Goal: Check status: Check status

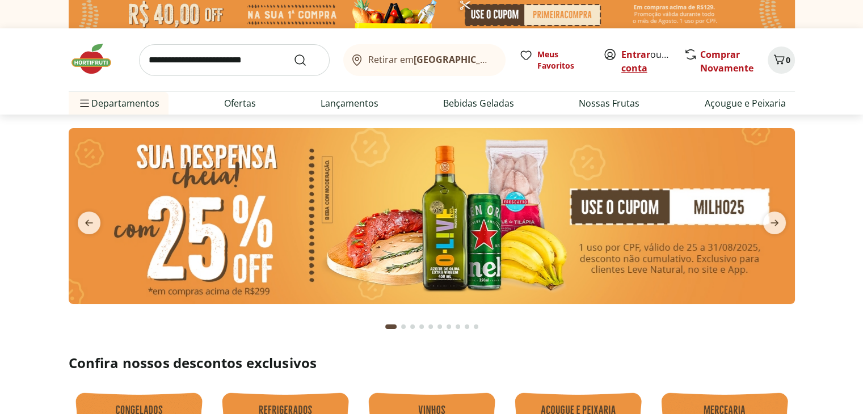
click at [648, 66] on link "Criar conta" at bounding box center [652, 61] width 62 height 26
click at [636, 54] on link "Entrar" at bounding box center [635, 54] width 29 height 12
click at [627, 69] on link "Juliana" at bounding box center [658, 68] width 74 height 12
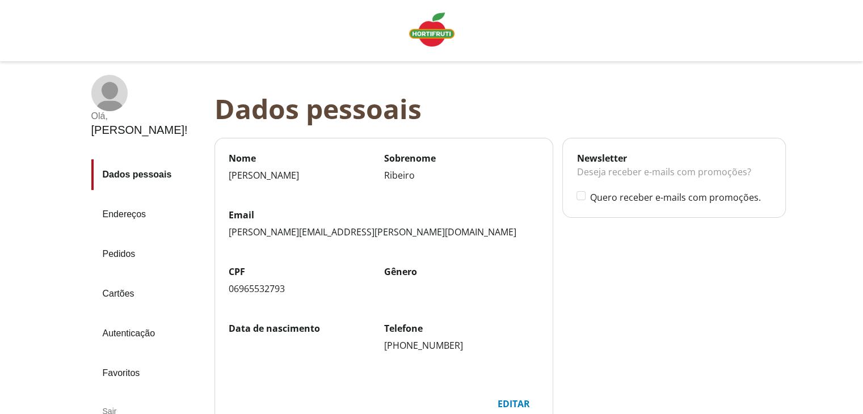
click at [149, 239] on link "Pedidos" at bounding box center [148, 254] width 114 height 31
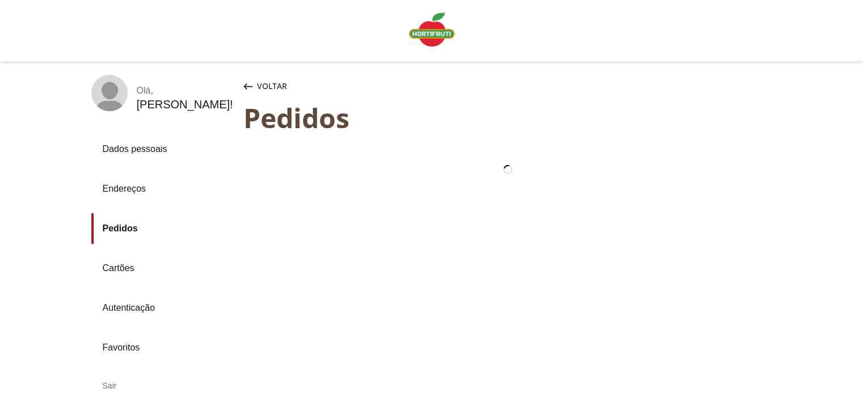
click at [148, 222] on link "Pedidos" at bounding box center [162, 228] width 143 height 31
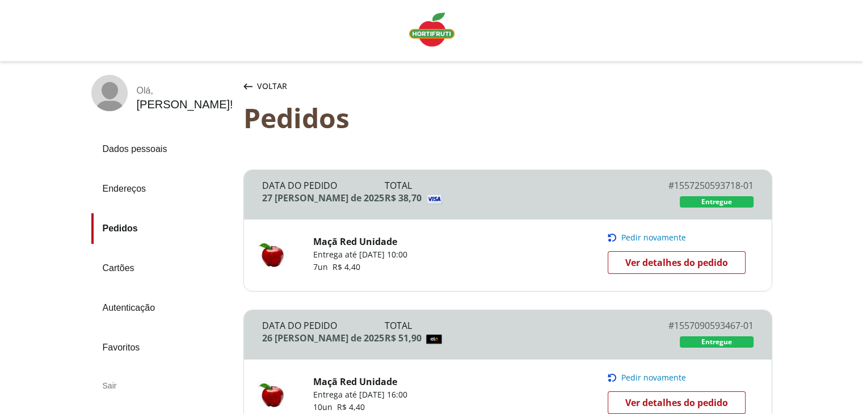
click at [625, 260] on span "Ver detalhes do pedido" at bounding box center [676, 262] width 103 height 17
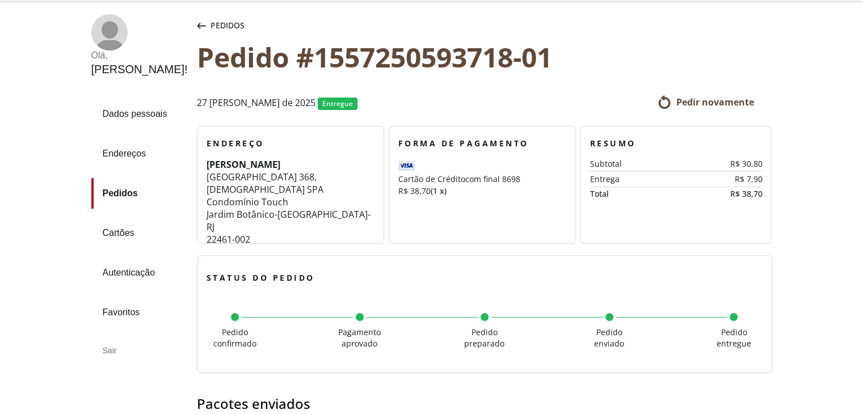
scroll to position [64, 0]
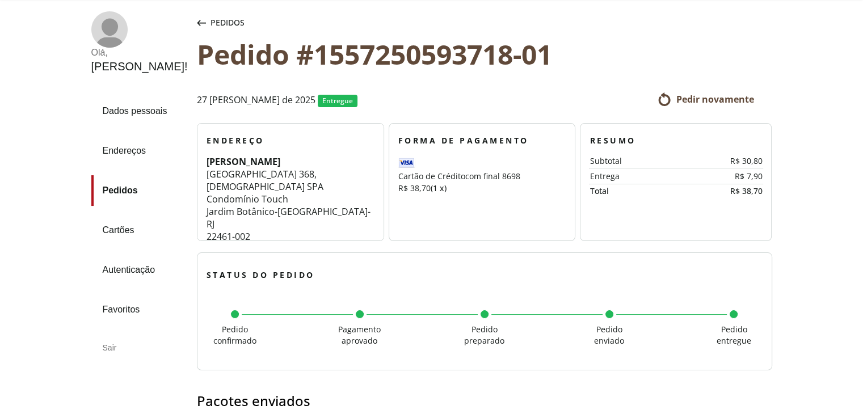
click at [195, 18] on div "Pedidos" at bounding box center [221, 22] width 52 height 23
